Goal: Information Seeking & Learning: Find specific fact

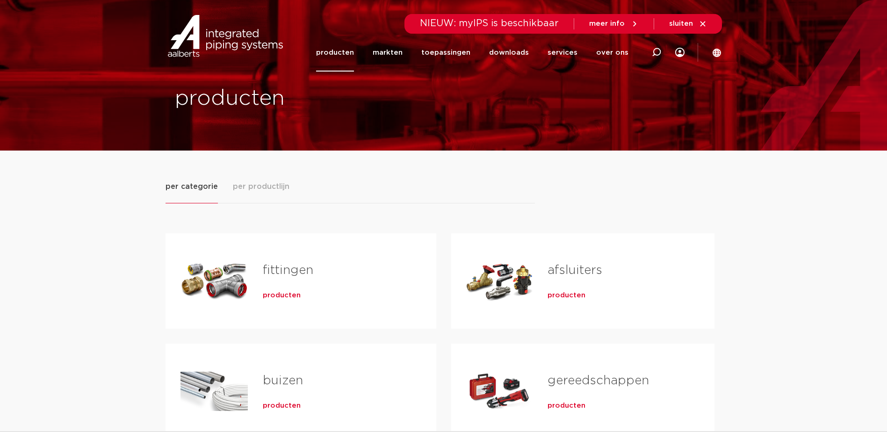
click at [283, 285] on div "fittingen producten" at bounding box center [335, 280] width 174 height 65
click at [282, 296] on span "producten" at bounding box center [282, 295] width 38 height 9
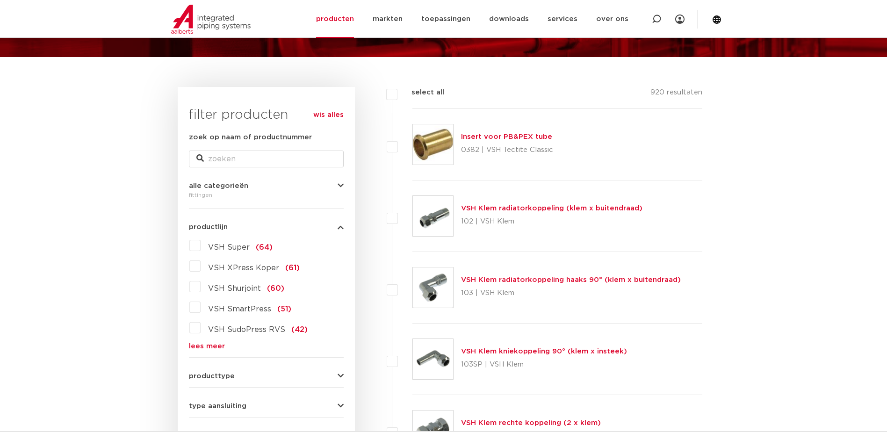
scroll to position [94, 0]
click at [201, 245] on label "VSH Super (64)" at bounding box center [237, 245] width 72 height 15
click at [0, 0] on input "VSH Super (64)" at bounding box center [0, 0] width 0 height 0
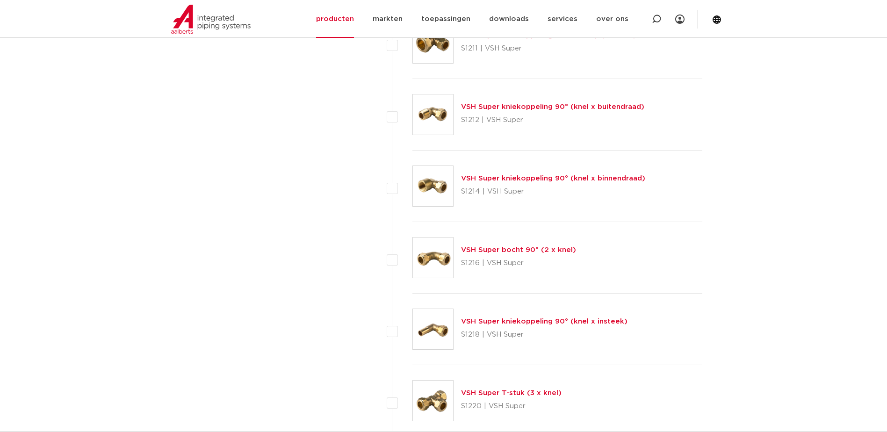
scroll to position [1216, 0]
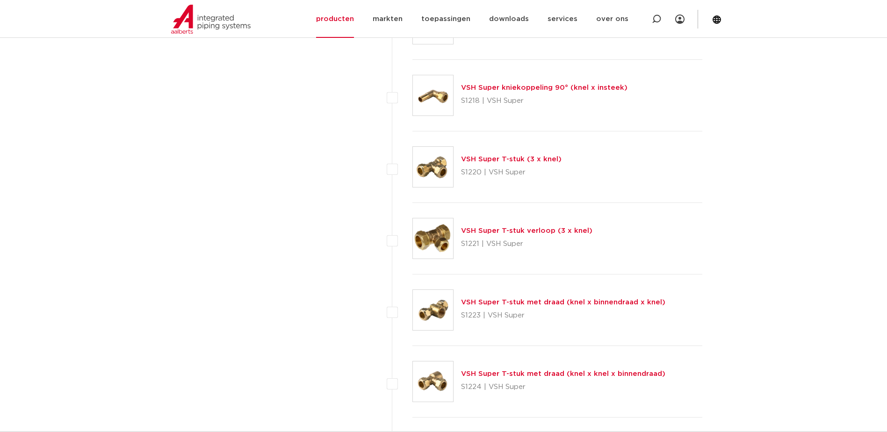
click at [536, 300] on link "VSH Super T-stuk met draad (knel x binnendraad x knel)" at bounding box center [563, 302] width 204 height 7
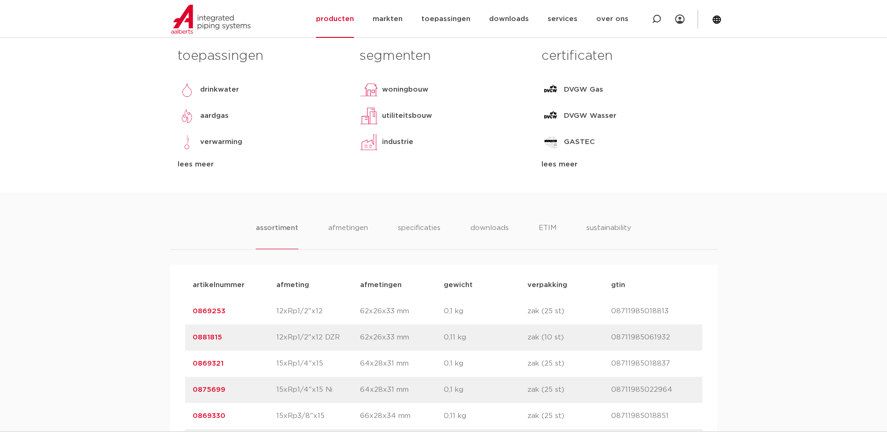
scroll to position [94, 0]
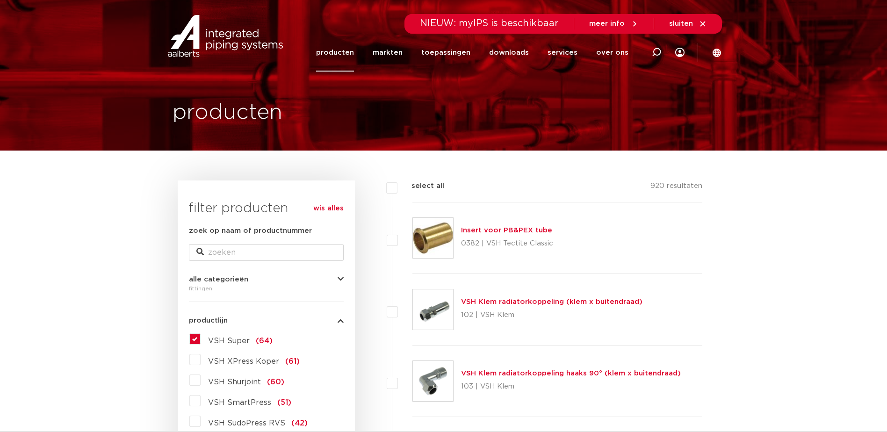
scroll to position [140, 0]
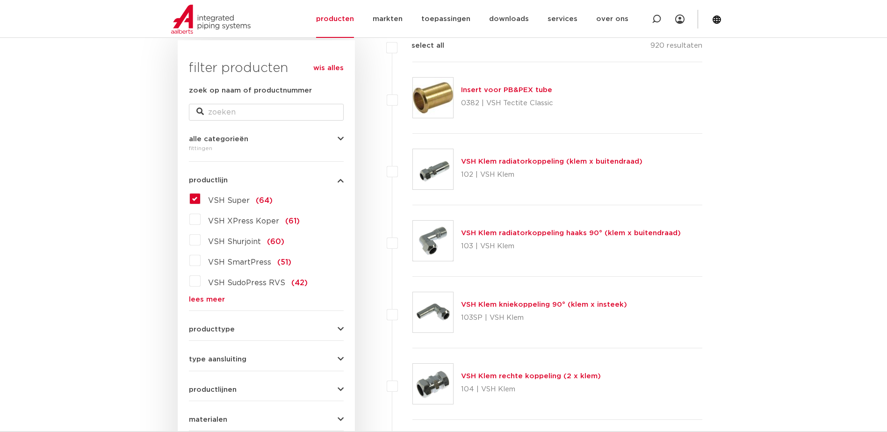
click at [201, 195] on label "VSH Super (64)" at bounding box center [237, 198] width 72 height 15
click at [0, 0] on input "VSH Super (64)" at bounding box center [0, 0] width 0 height 0
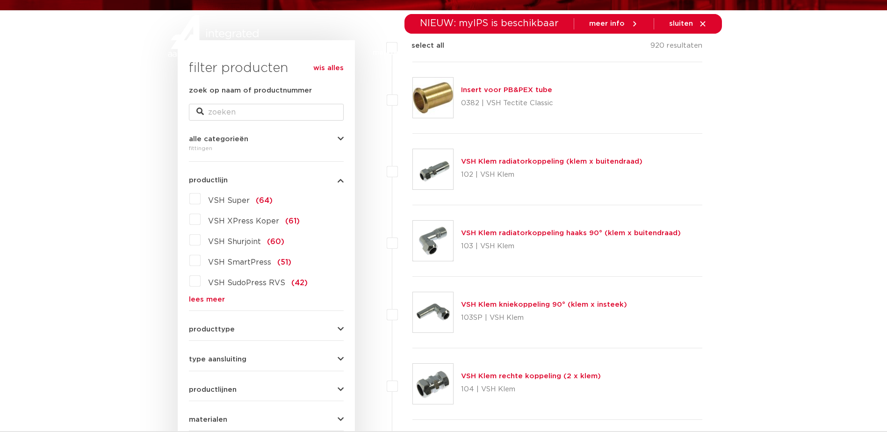
scroll to position [140, 0]
click at [201, 203] on label "VSH Super (64)" at bounding box center [237, 198] width 72 height 15
click at [0, 0] on input "VSH Super (64)" at bounding box center [0, 0] width 0 height 0
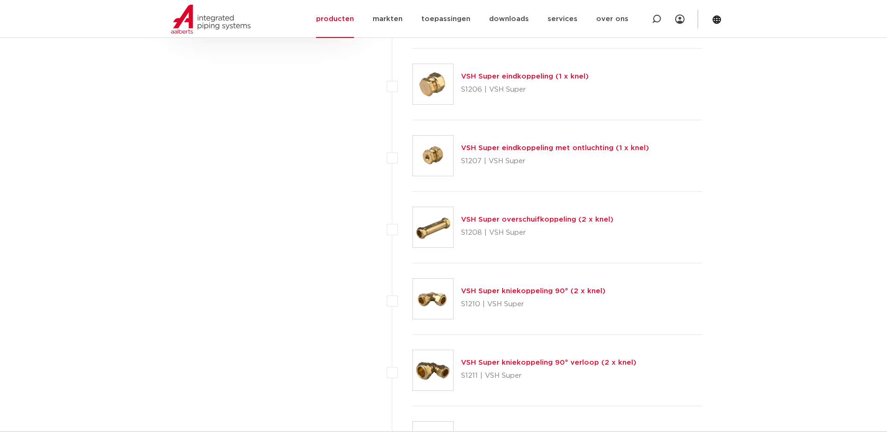
scroll to position [702, 0]
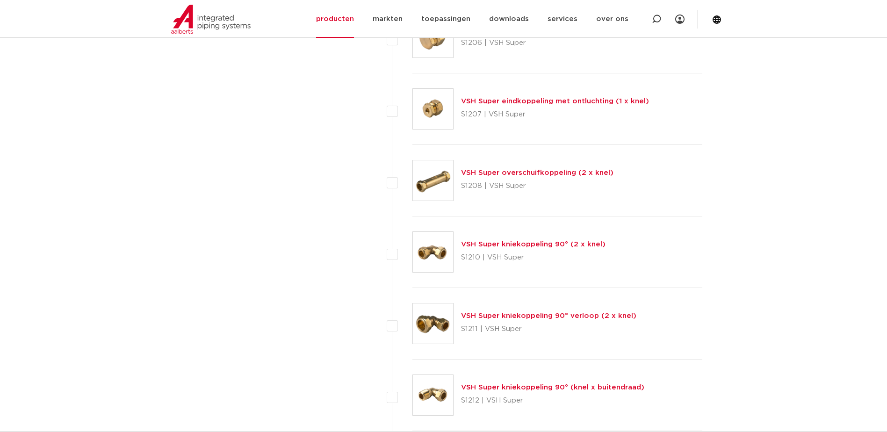
click at [515, 243] on link "VSH Super kniekoppeling 90° (2 x knel)" at bounding box center [533, 244] width 145 height 7
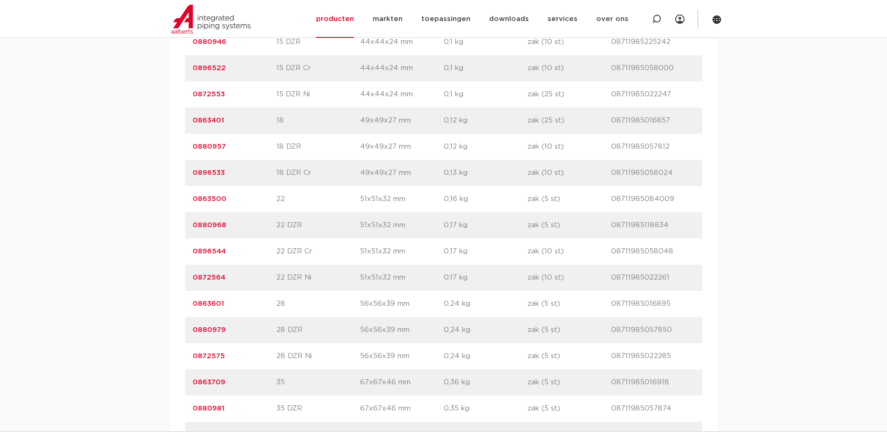
scroll to position [1029, 0]
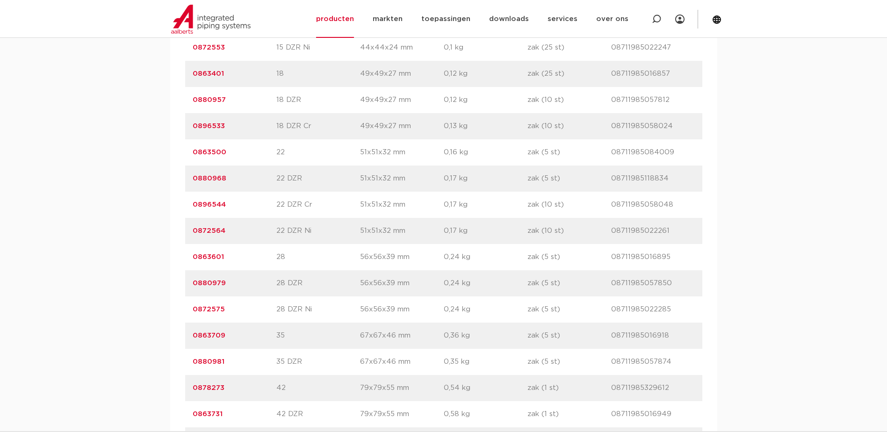
drag, startPoint x: 191, startPoint y: 252, endPoint x: 230, endPoint y: 256, distance: 39.5
click at [230, 256] on div "artikelnummer 0863601 afmeting 28 [GEOGRAPHIC_DATA] 56x56x39 mm gewicht 0,24 kg…" at bounding box center [443, 257] width 517 height 26
copy link "0863601"
